Goal: Information Seeking & Learning: Learn about a topic

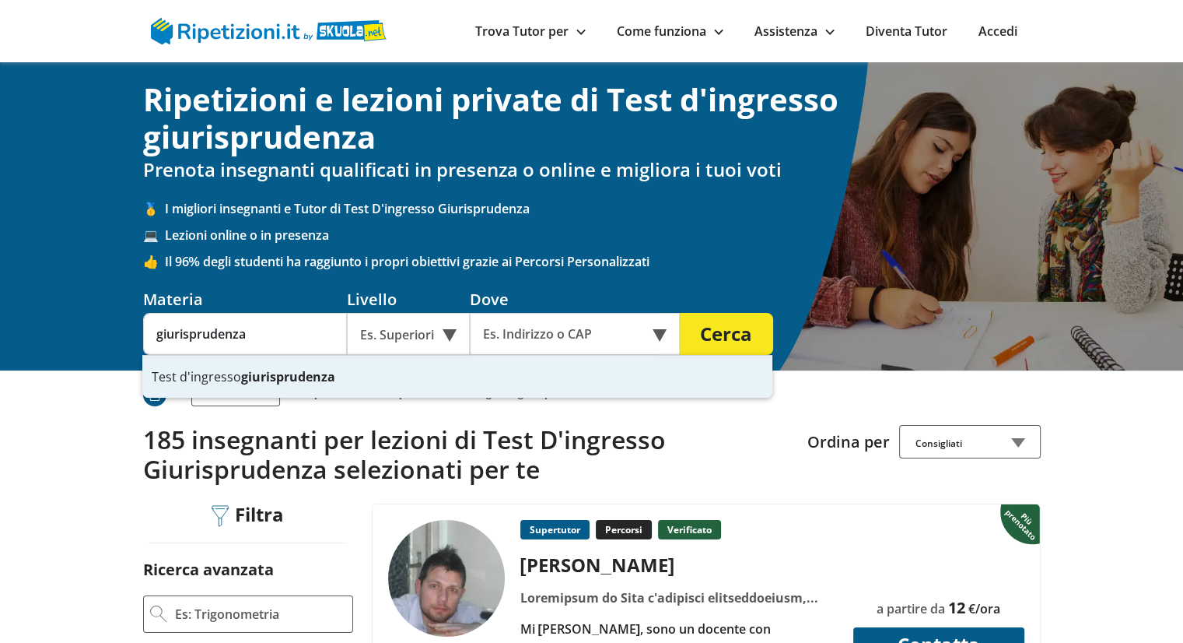
type input "giurisprudenza"
click at [450, 340] on div "Es. Superiori" at bounding box center [408, 334] width 123 height 42
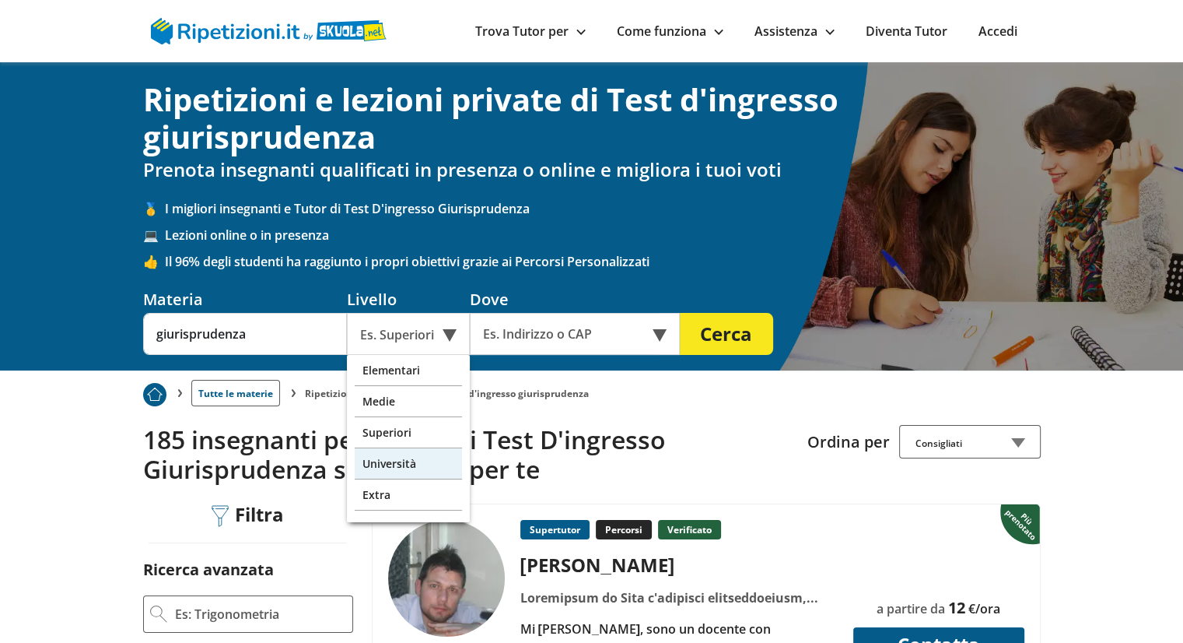
click at [414, 459] on div "Università" at bounding box center [408, 463] width 107 height 31
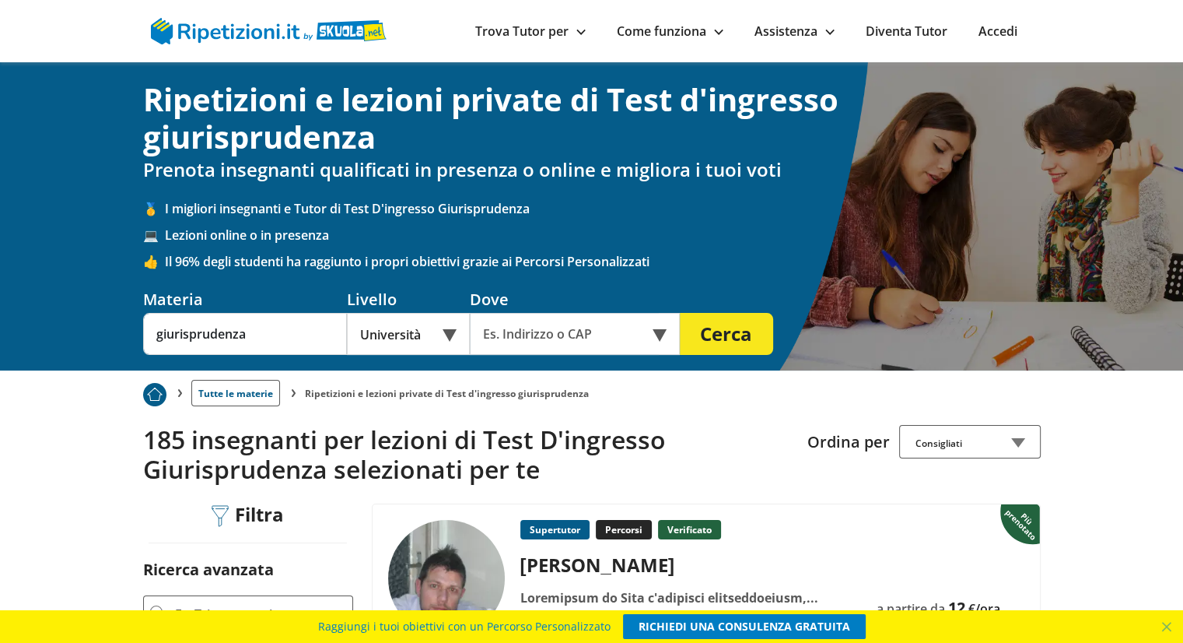
click at [657, 335] on div "Online o in presenza" at bounding box center [575, 334] width 210 height 42
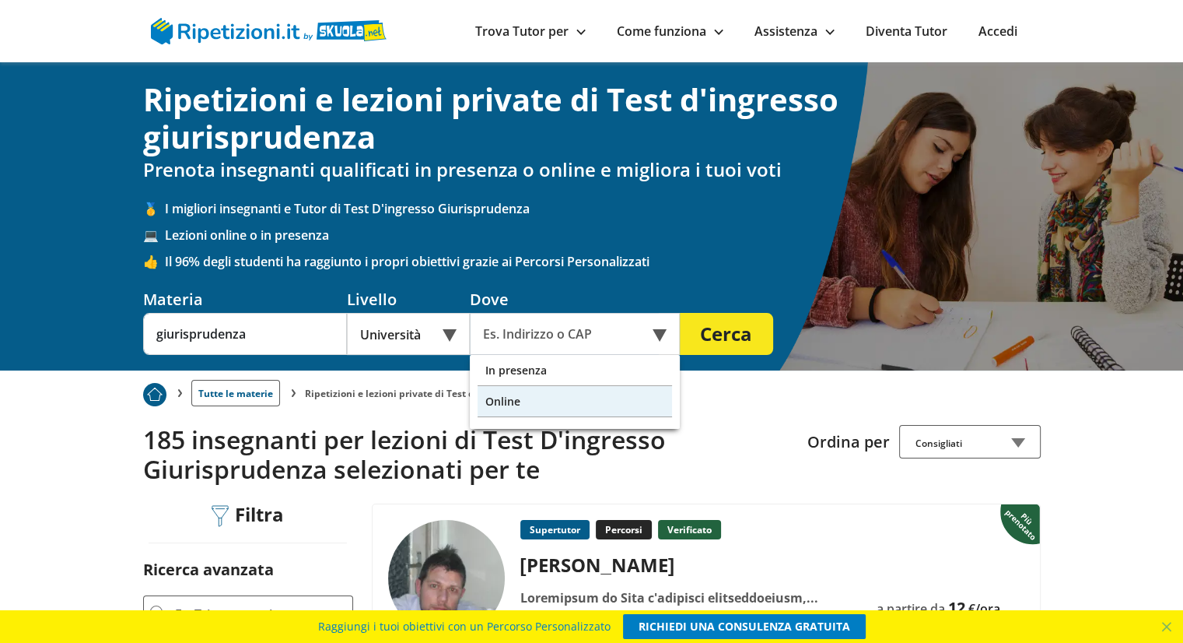
click at [559, 401] on div "Online" at bounding box center [575, 401] width 195 height 31
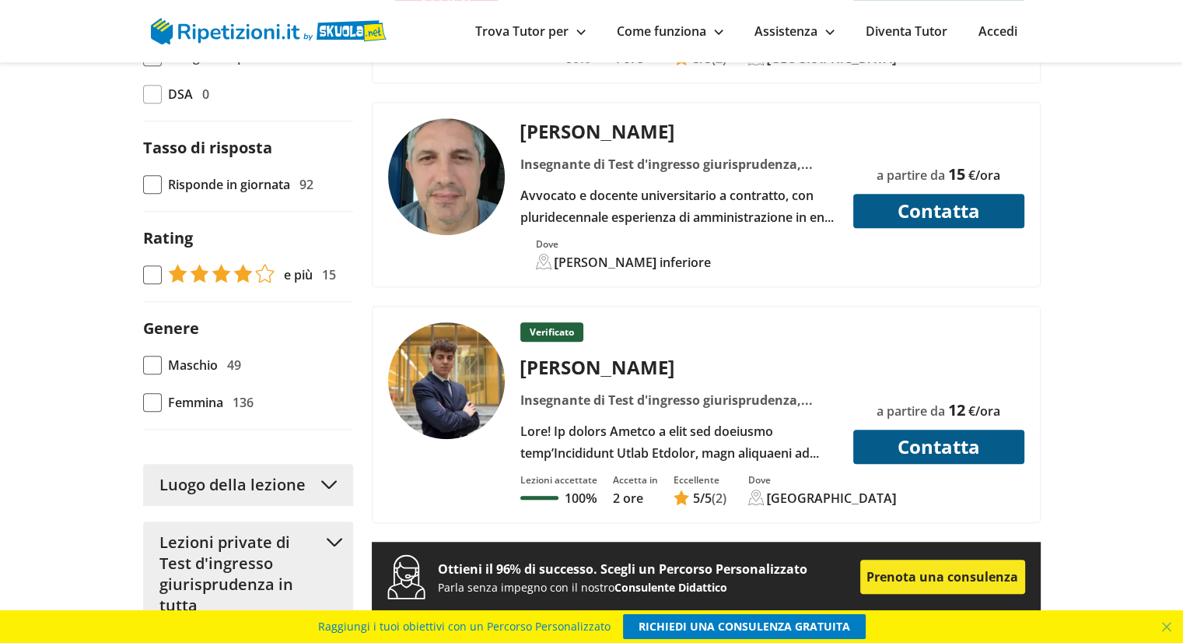
scroll to position [1088, 0]
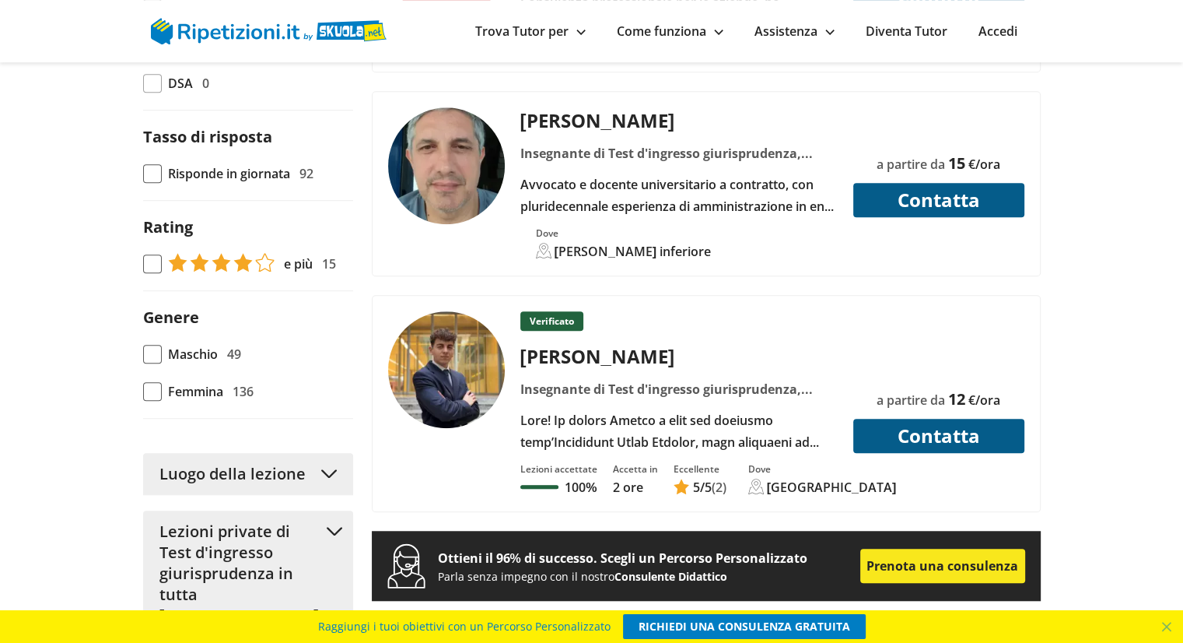
click at [163, 396] on div "Femmina 136" at bounding box center [208, 391] width 92 height 22
click at [143, 391] on input "Femmina 136" at bounding box center [143, 391] width 0 height 0
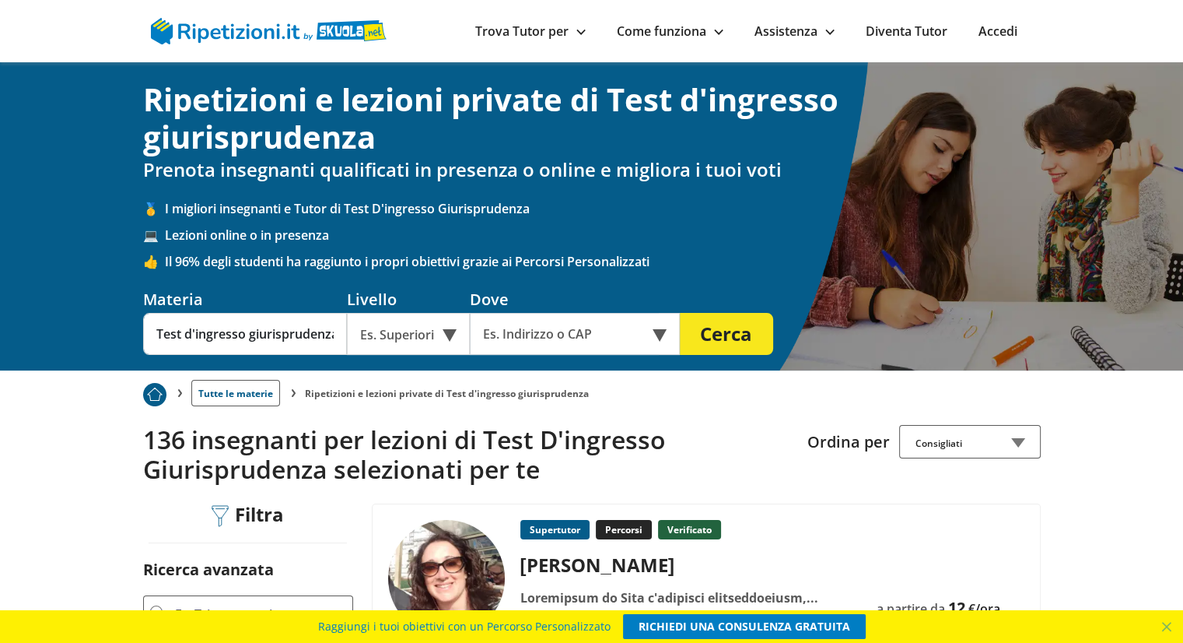
drag, startPoint x: 1194, startPoint y: 23, endPoint x: 1190, endPoint y: 12, distance: 11.1
click at [252, 334] on input "Test d'ingresso giurisprudenza" at bounding box center [245, 334] width 204 height 42
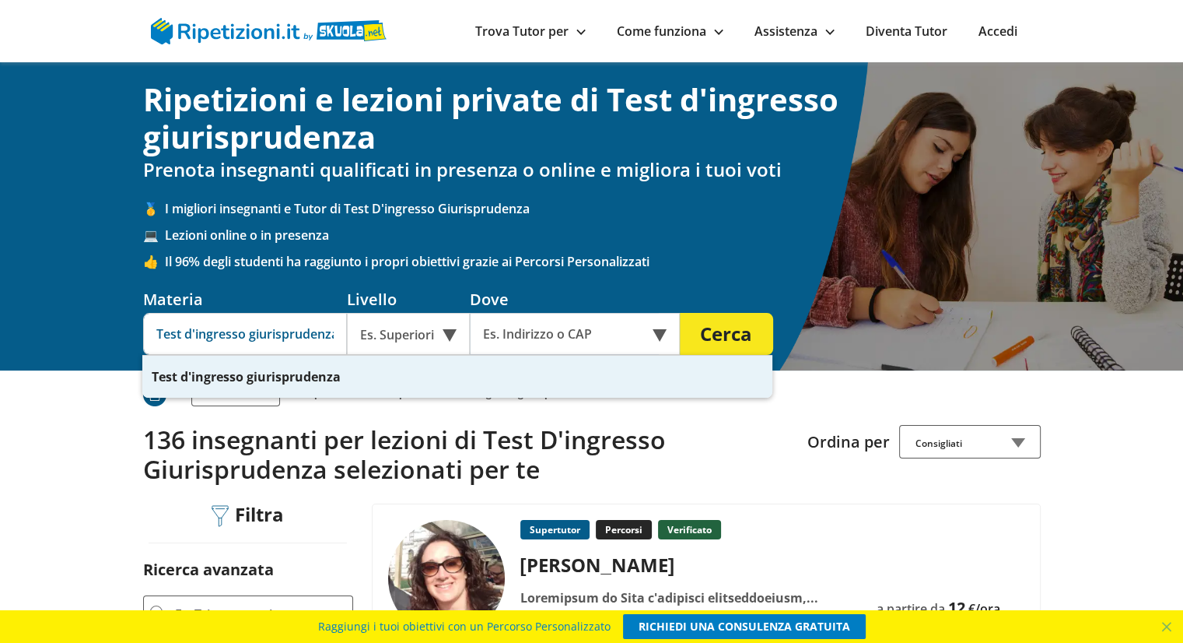
click at [680, 313] on button "Cerca" at bounding box center [726, 334] width 93 height 42
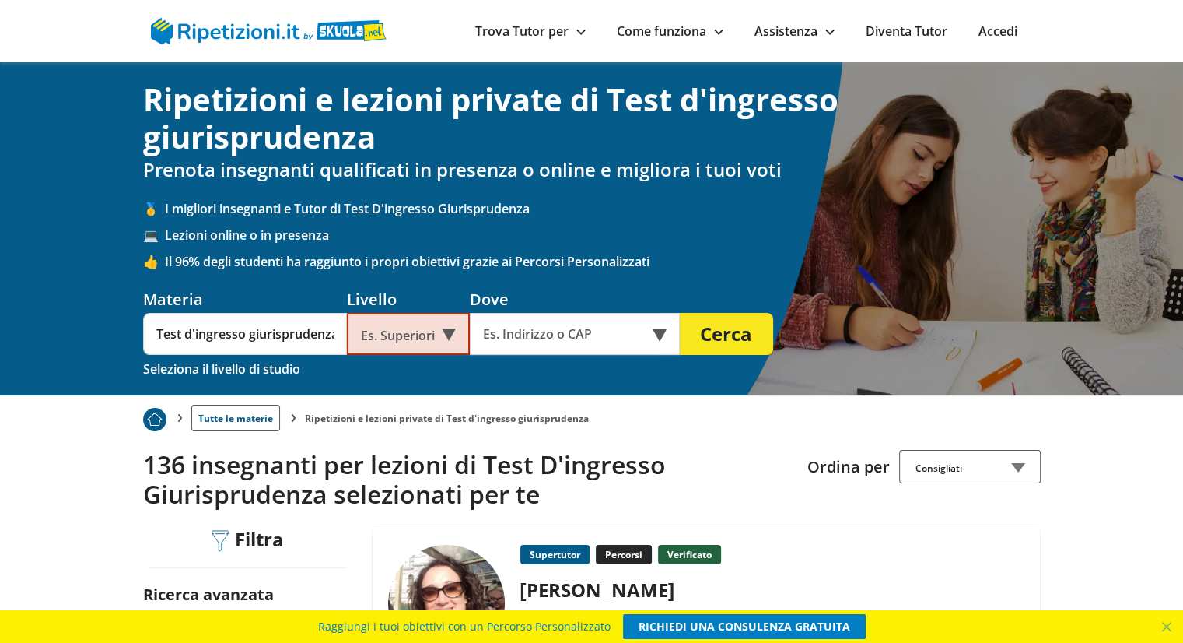
click at [425, 328] on div "Es. Superiori" at bounding box center [408, 334] width 123 height 42
click at [417, 374] on div "Università" at bounding box center [408, 370] width 107 height 31
click at [314, 336] on input "Test d'ingresso giurisprudenza" at bounding box center [245, 334] width 204 height 42
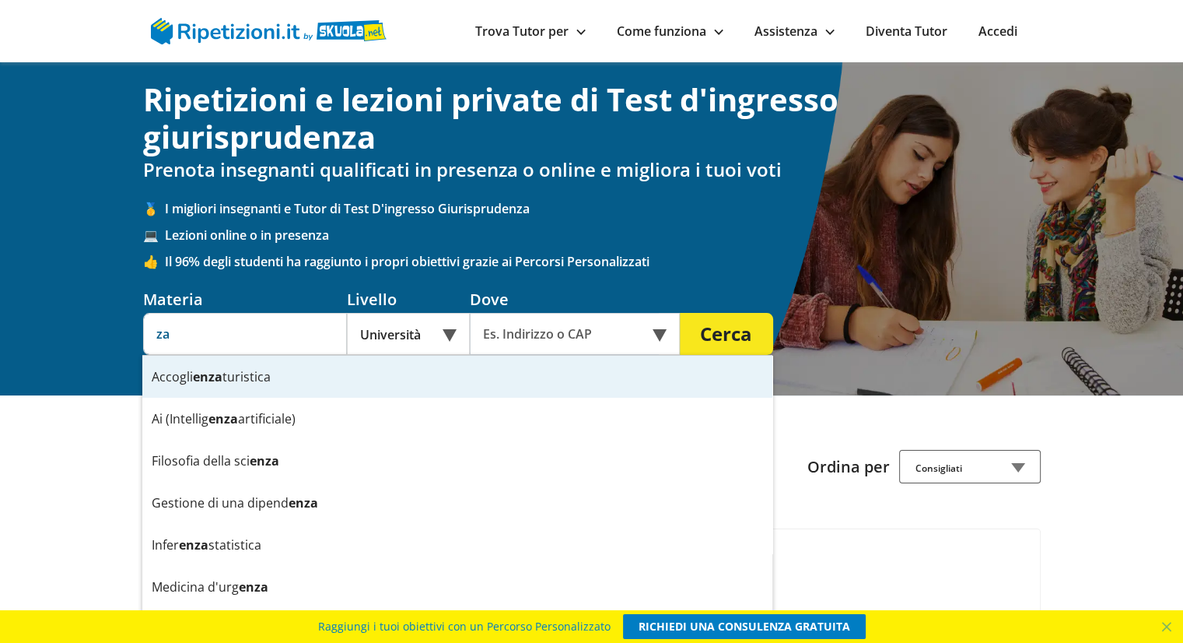
type input "a"
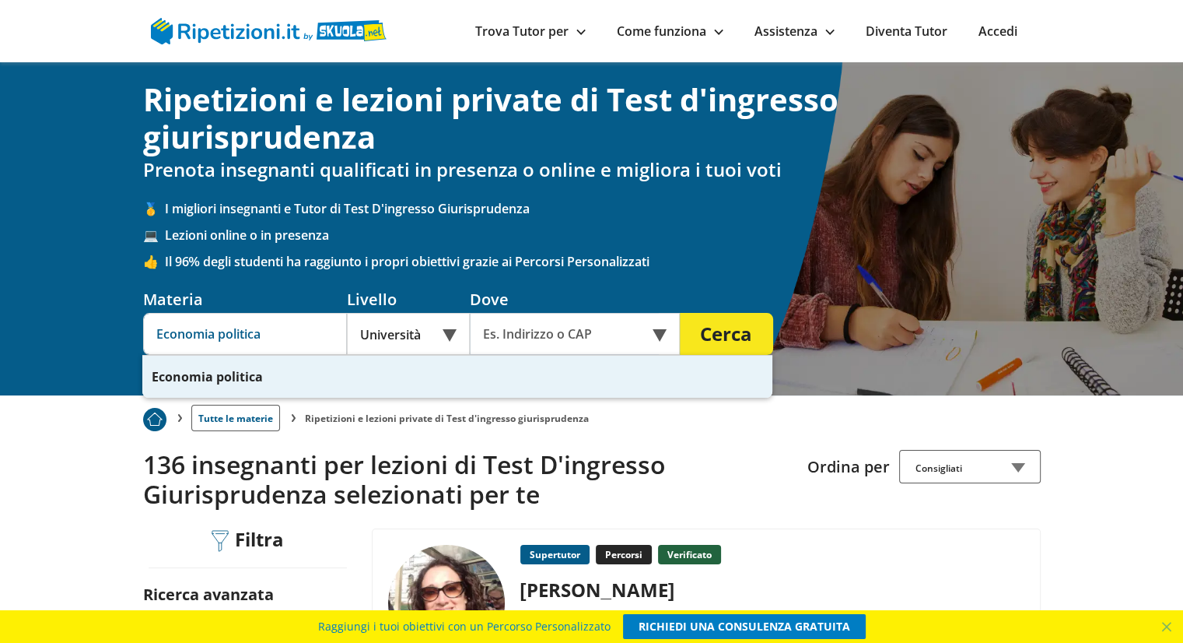
type input "Economia politica"
click at [680, 313] on button "Cerca" at bounding box center [726, 334] width 93 height 42
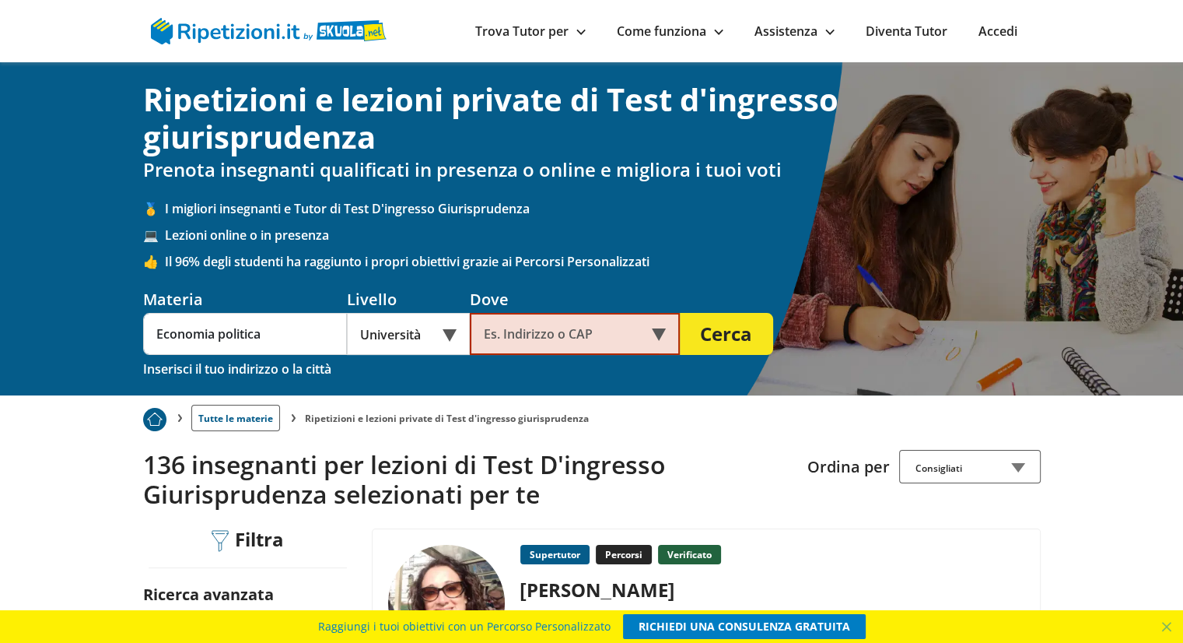
click at [700, 342] on button "Cerca" at bounding box center [726, 334] width 93 height 42
click at [666, 337] on div "Online o in presenza" at bounding box center [575, 334] width 210 height 42
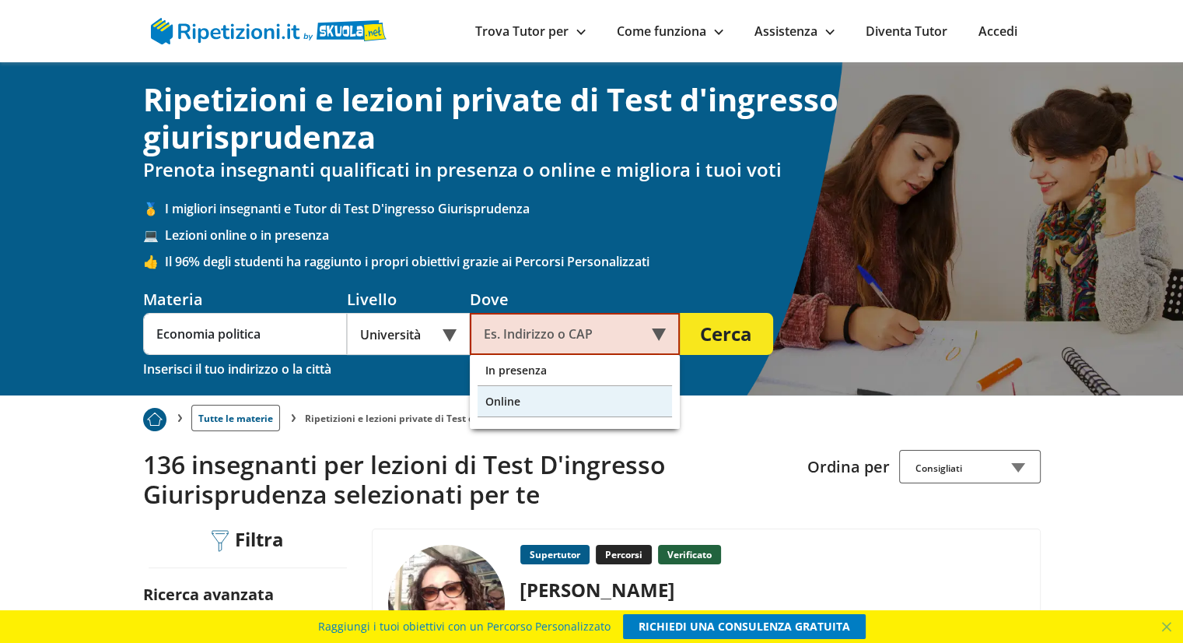
click at [525, 407] on div "Online" at bounding box center [575, 401] width 195 height 31
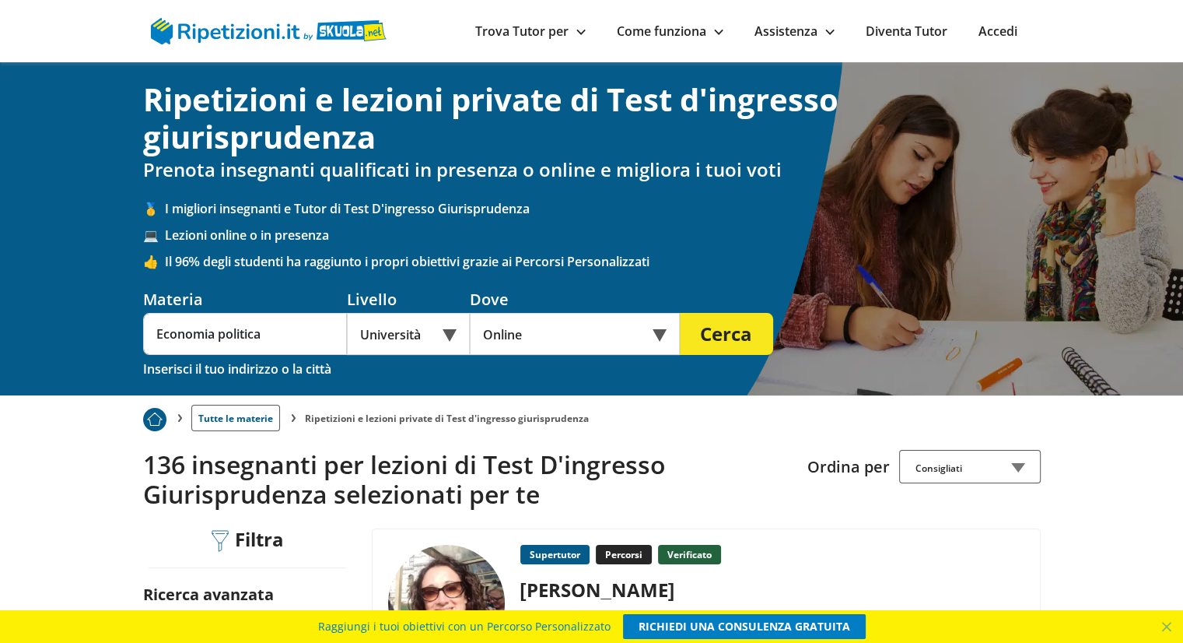
click at [741, 340] on button "Cerca" at bounding box center [726, 334] width 93 height 42
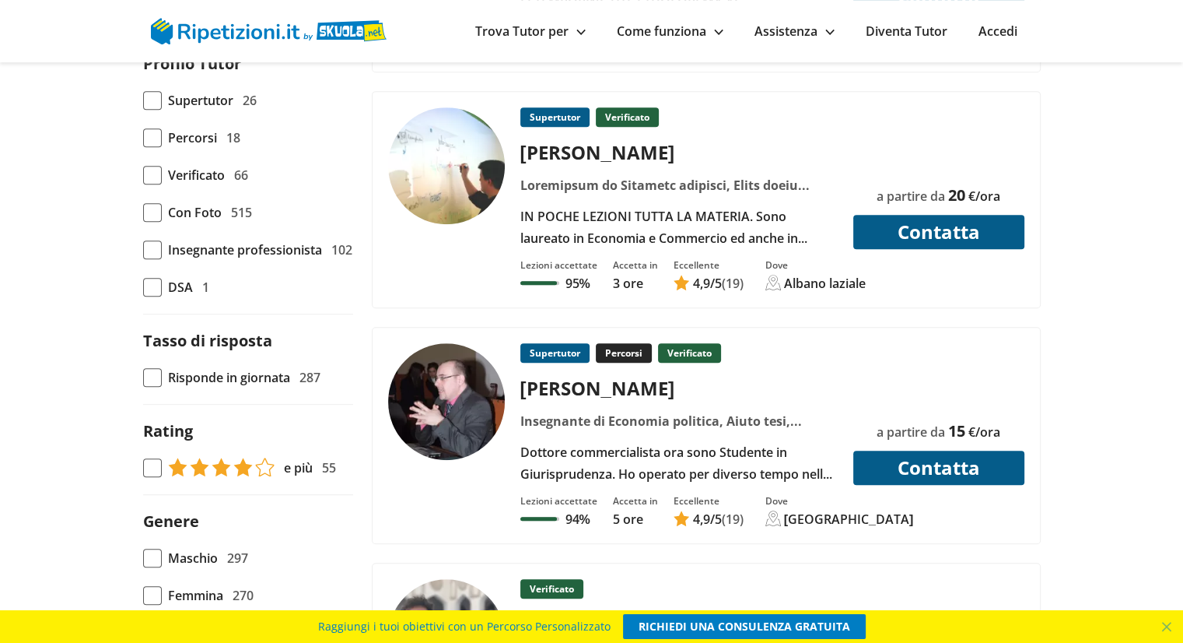
scroll to position [845, 0]
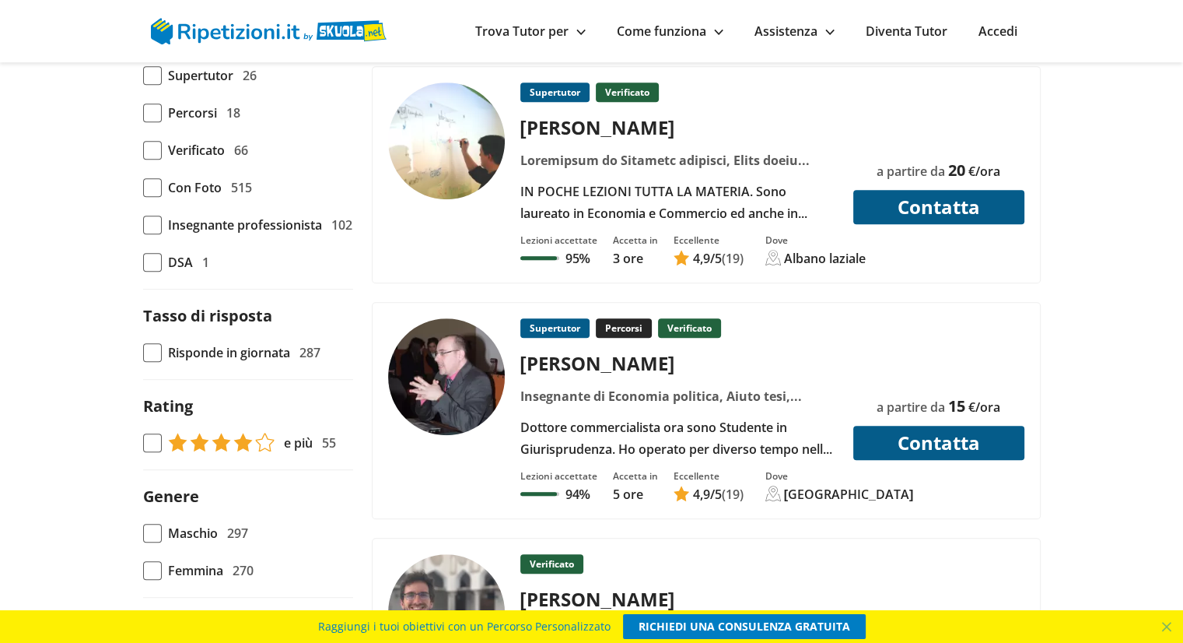
click at [576, 117] on div "Stefano R." at bounding box center [678, 127] width 329 height 26
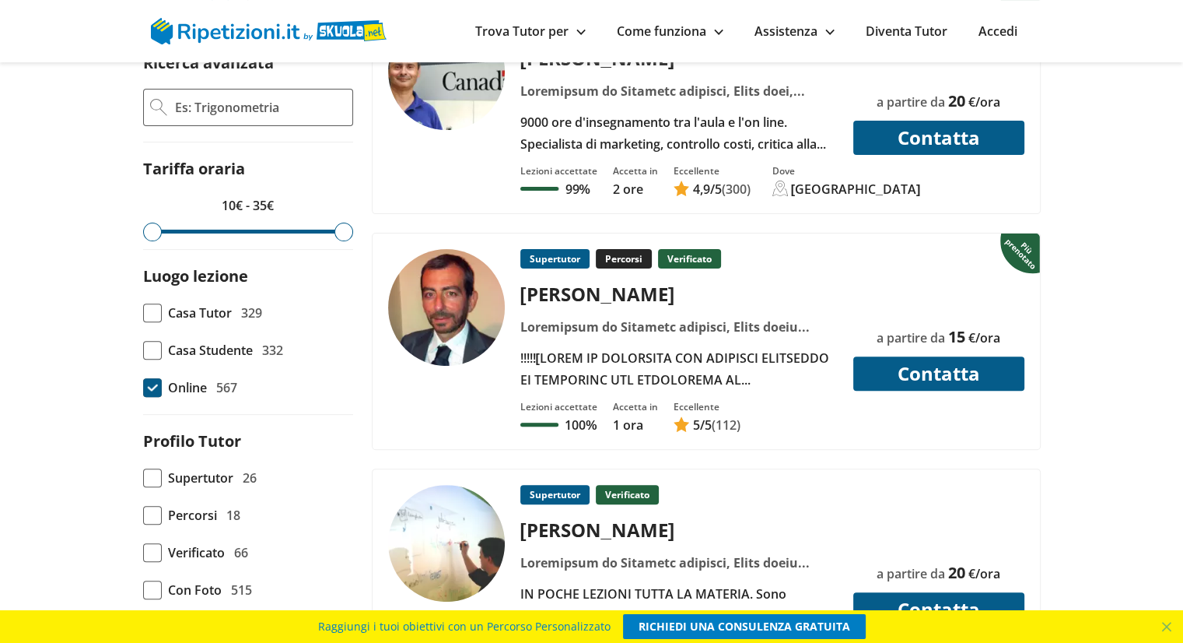
scroll to position [0, 0]
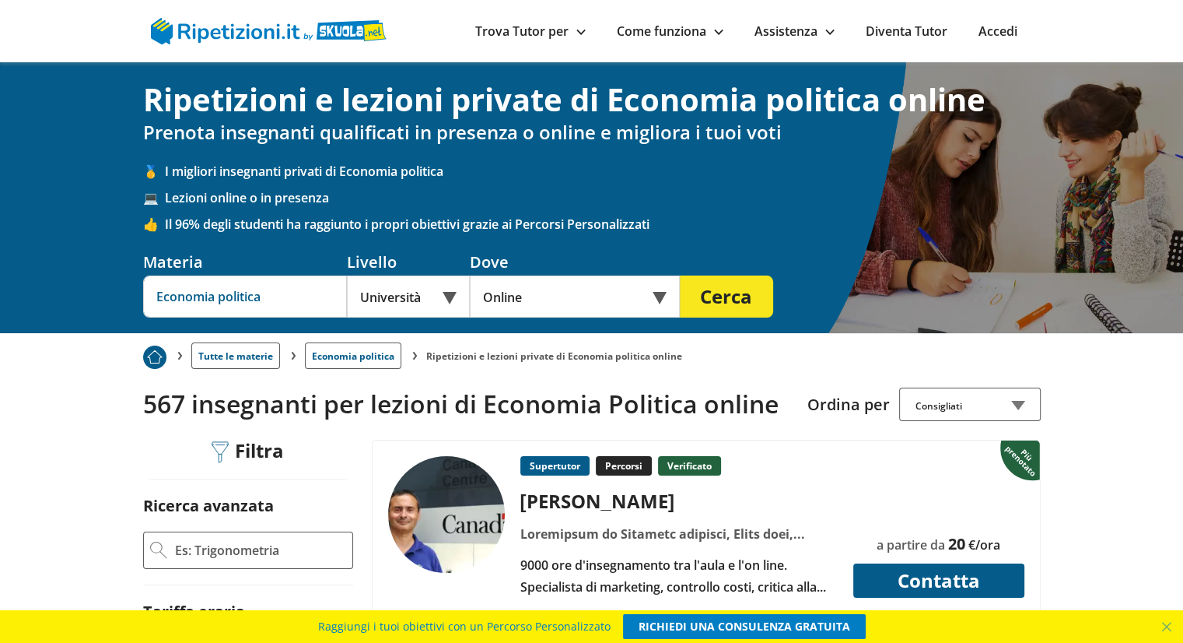
drag, startPoint x: 270, startPoint y: 290, endPoint x: 83, endPoint y: 299, distance: 186.9
click at [83, 299] on div "Ripetizioni e lezioni private di Economia politica online Prenota insegnanti qu…" at bounding box center [591, 197] width 1183 height 271
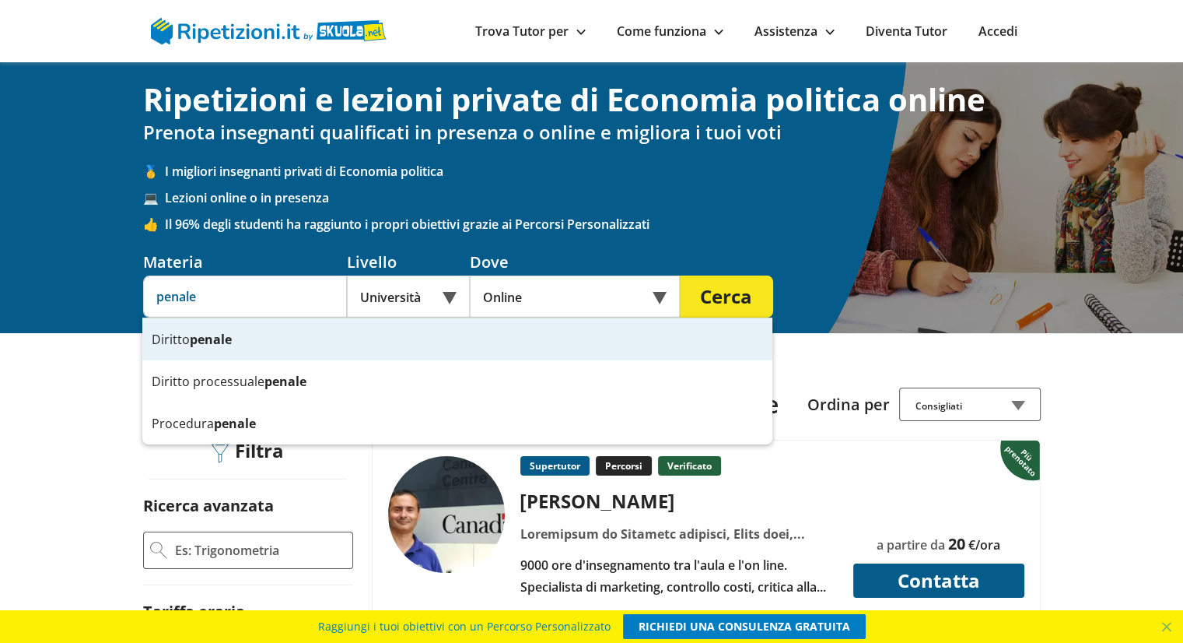
click at [202, 331] on strong "penale" at bounding box center [211, 339] width 42 height 17
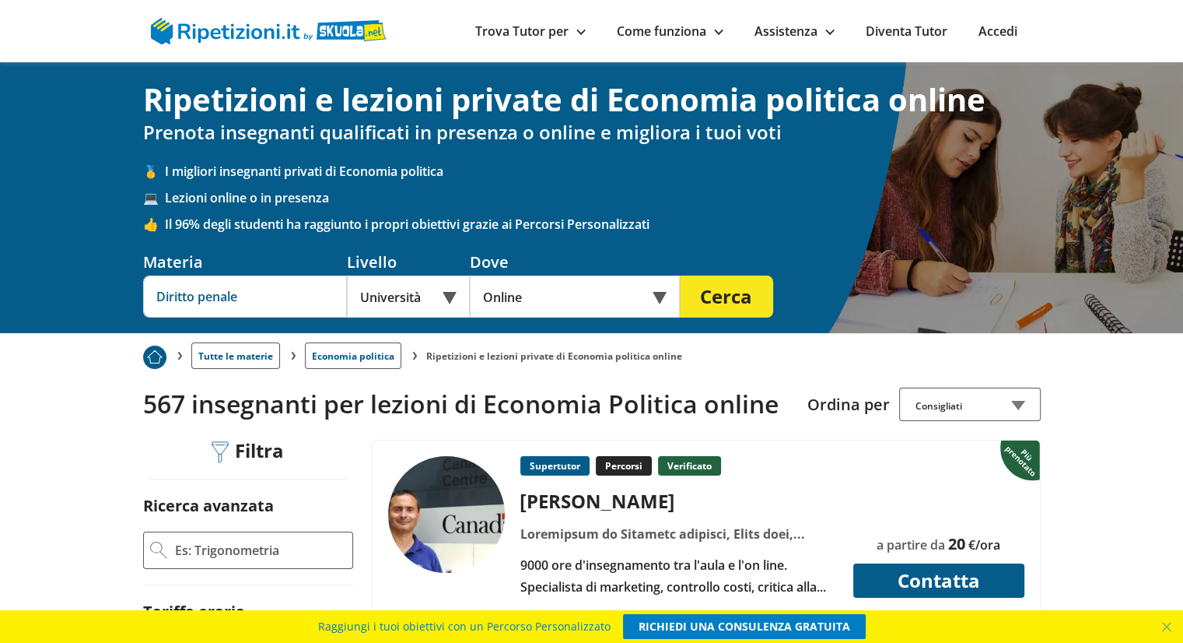
type input "Diritto penale"
click at [737, 294] on button "Cerca" at bounding box center [726, 296] width 93 height 42
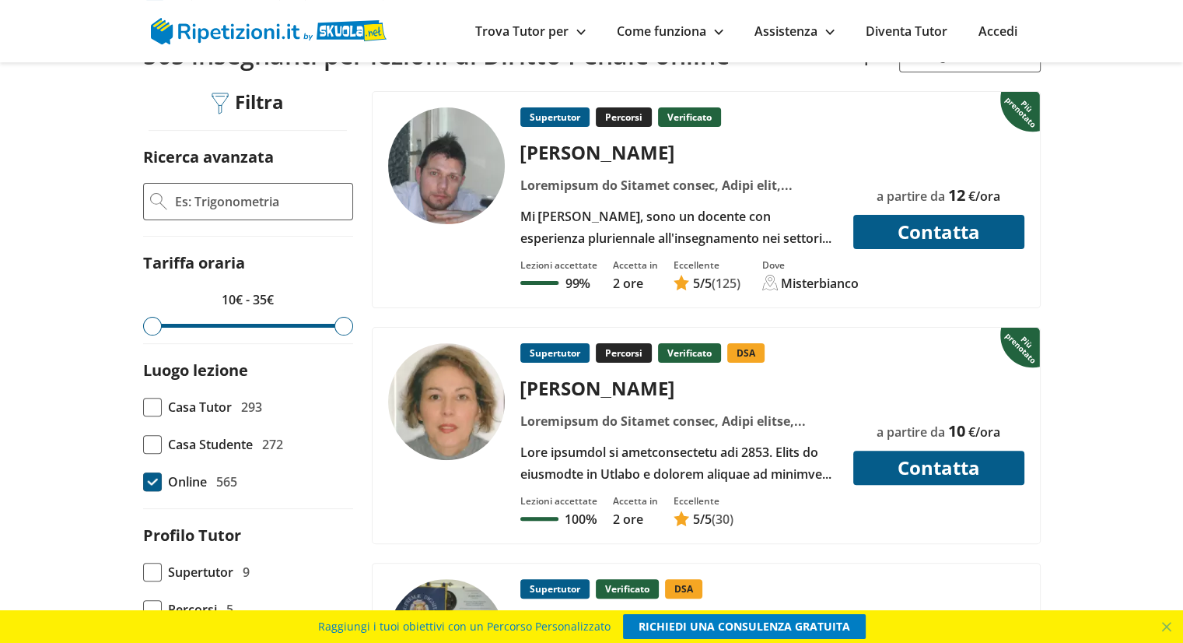
click at [277, 328] on form "Ricerca avanzata Tariffa oraria 10€ - 35€ Luogo lezione Casa Tutor 293 Casa Stu…" at bounding box center [248, 620] width 210 height 948
drag, startPoint x: 336, startPoint y: 322, endPoint x: 226, endPoint y: 325, distance: 110.5
type input "20"
click at [226, 325] on input "range" at bounding box center [248, 326] width 210 height 4
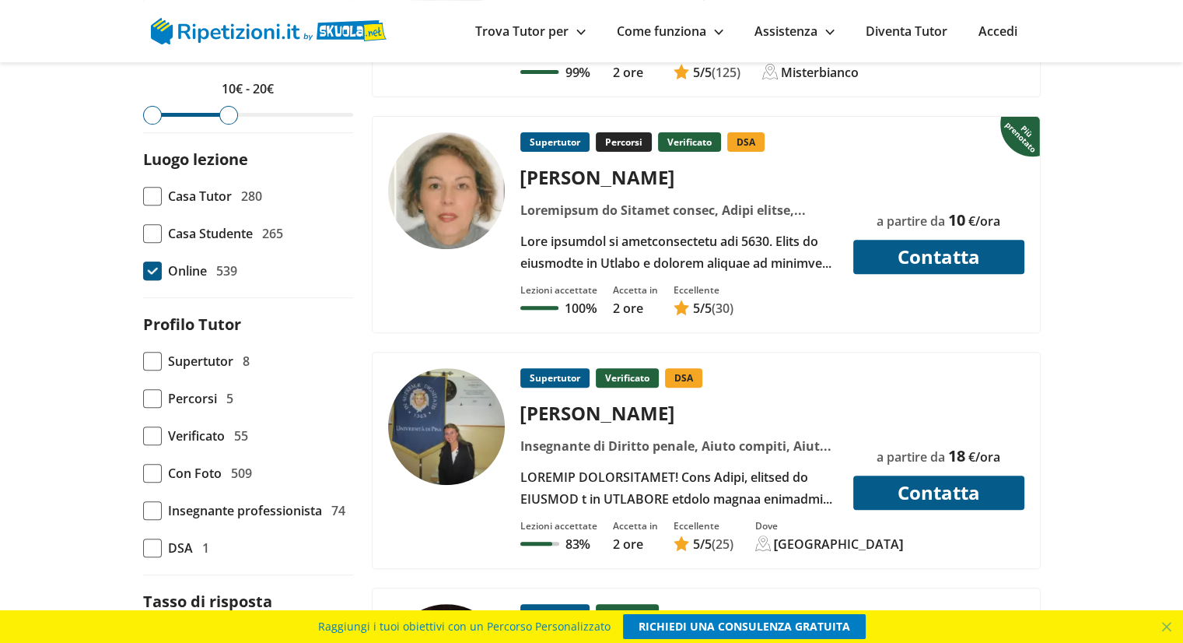
scroll to position [570, 0]
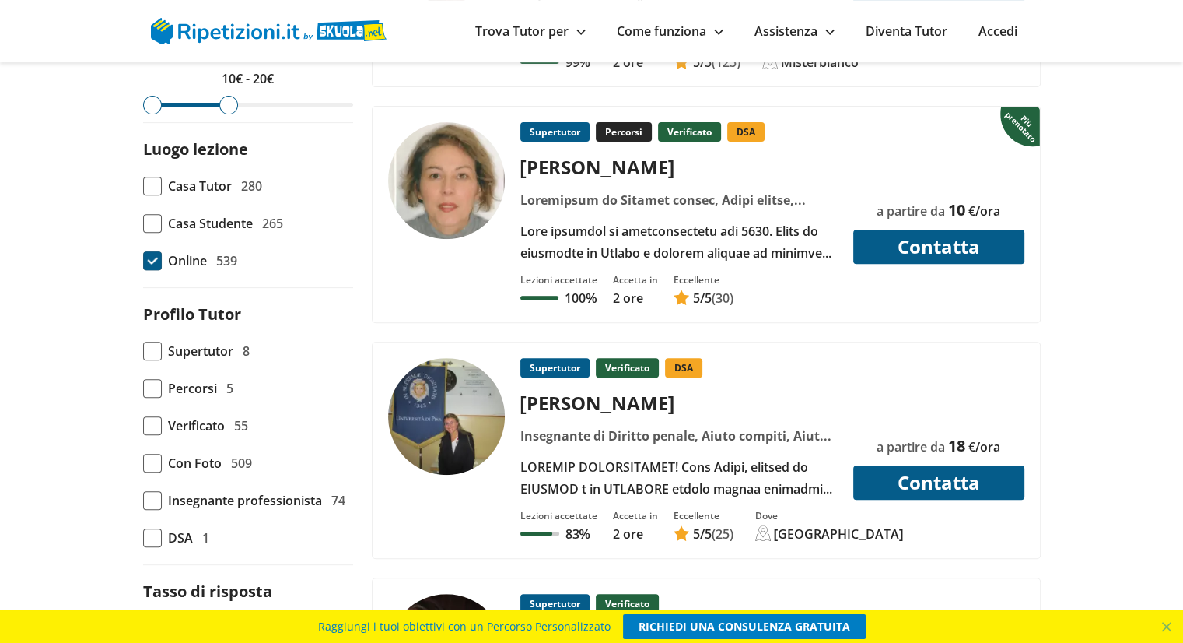
click at [577, 172] on div "[PERSON_NAME]" at bounding box center [678, 167] width 329 height 26
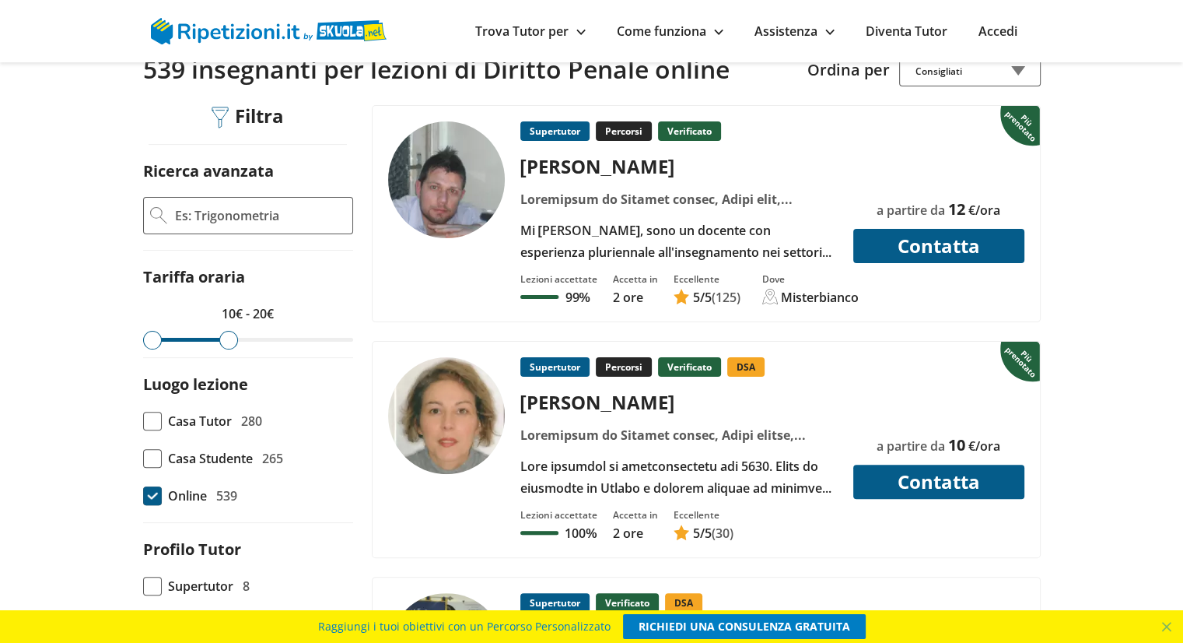
scroll to position [366, 0]
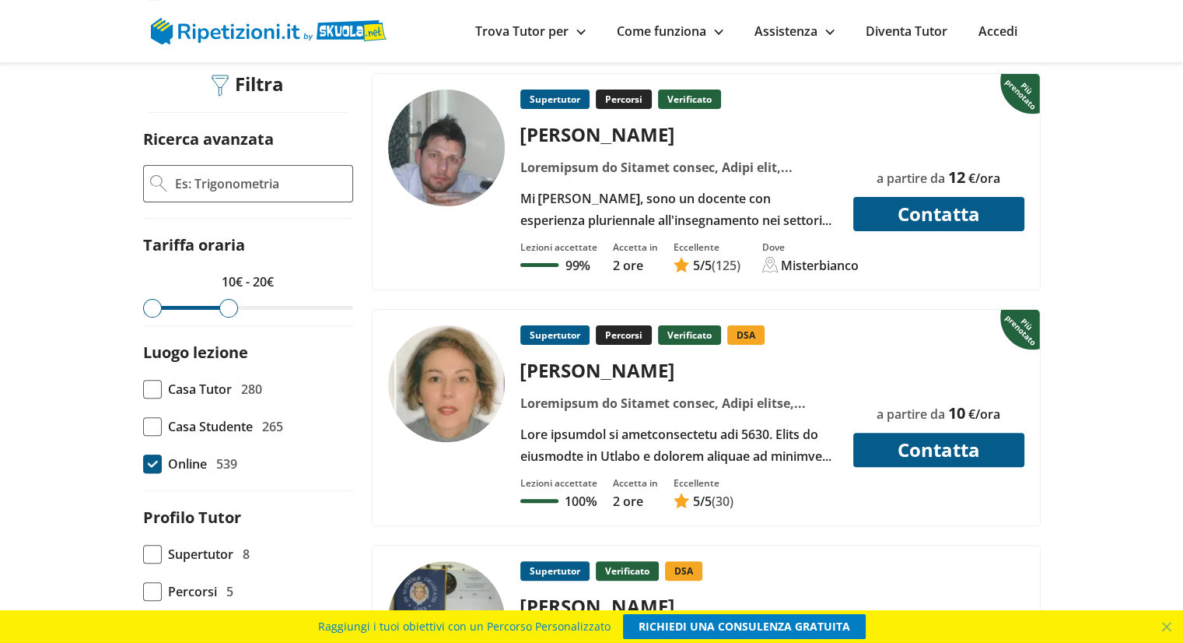
click at [553, 137] on div "[PERSON_NAME]" at bounding box center [678, 134] width 329 height 26
